Goal: Task Accomplishment & Management: Manage account settings

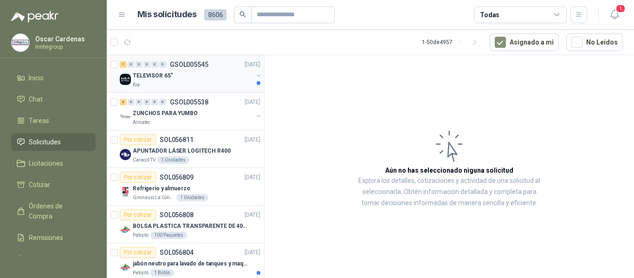
click at [183, 85] on div "Kia" at bounding box center [193, 84] width 120 height 7
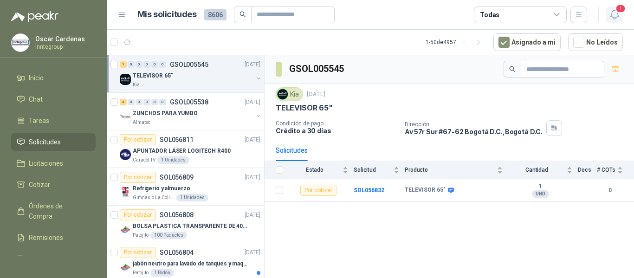
click at [612, 10] on icon "button" at bounding box center [615, 15] width 12 height 12
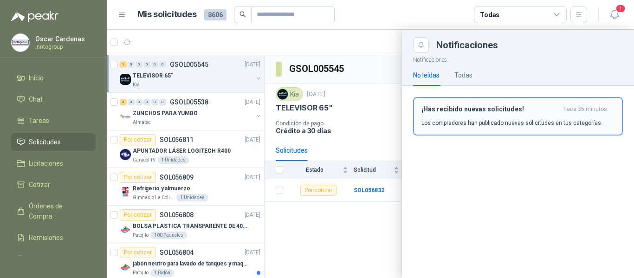
click at [480, 122] on p "Los compradores han publicado nuevas solicitudes en tus categorías." at bounding box center [511, 123] width 181 height 8
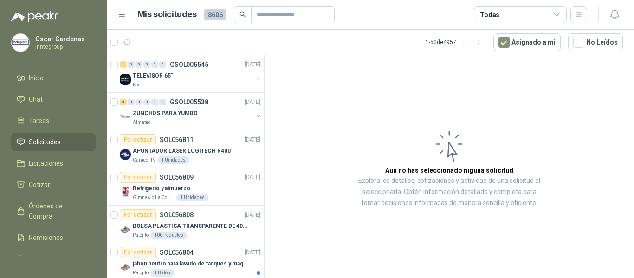
click at [410, 105] on article "Aún no has seleccionado niguna solicitud Explora los detalles, cotizaciones y a…" at bounding box center [448, 168] width 369 height 226
click at [197, 81] on div "TELEVISOR 65" Kia" at bounding box center [193, 79] width 120 height 19
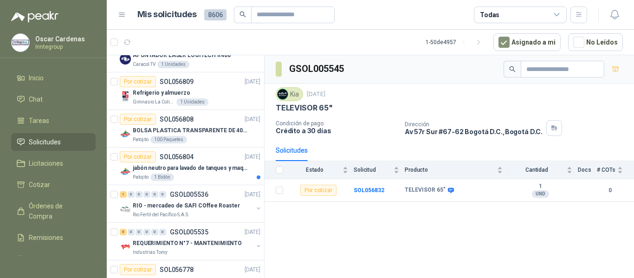
scroll to position [139, 0]
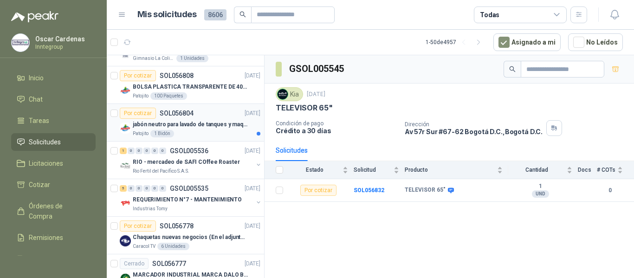
click at [219, 122] on p "jabón neutro para lavado de tanques y maquinas." at bounding box center [191, 124] width 116 height 9
